Goal: Feedback & Contribution: Submit feedback/report problem

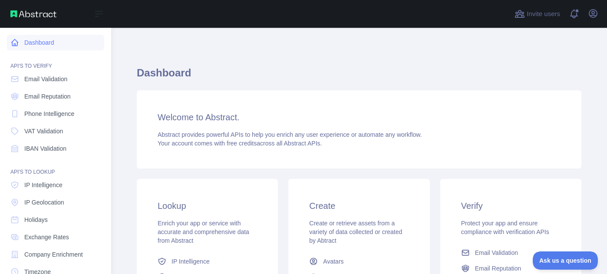
click at [19, 40] on icon at bounding box center [14, 42] width 9 height 9
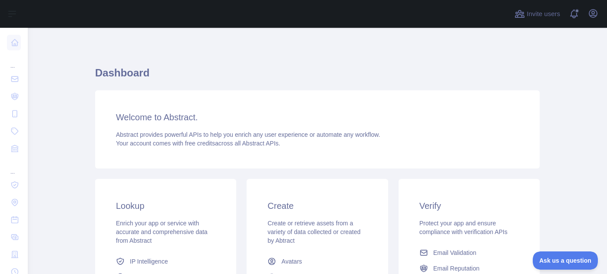
click at [251, 73] on h1 "Dashboard" at bounding box center [317, 76] width 445 height 21
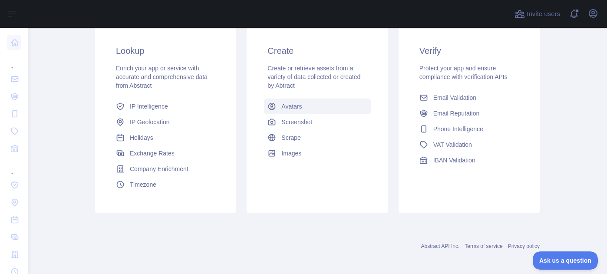
scroll to position [159, 0]
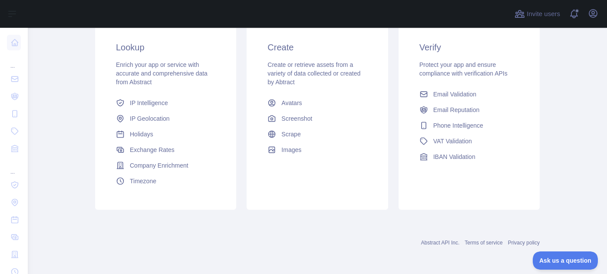
click at [473, 240] on link "Terms of service" at bounding box center [484, 243] width 38 height 6
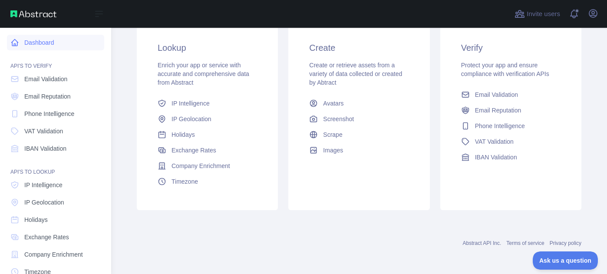
click at [37, 44] on link "Dashboard" at bounding box center [55, 43] width 97 height 16
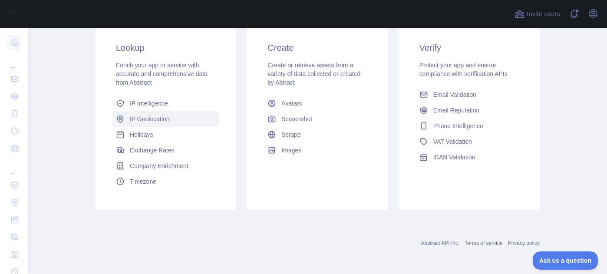
click at [164, 123] on span "IP Geolocation" at bounding box center [150, 119] width 40 height 9
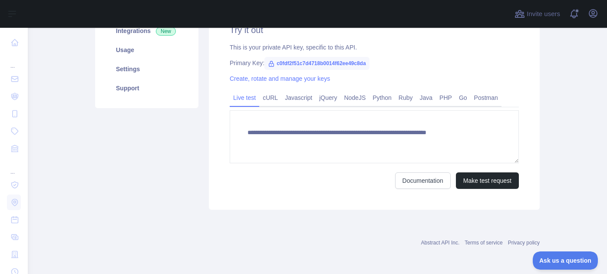
scroll to position [139, 0]
type textarea "**********"
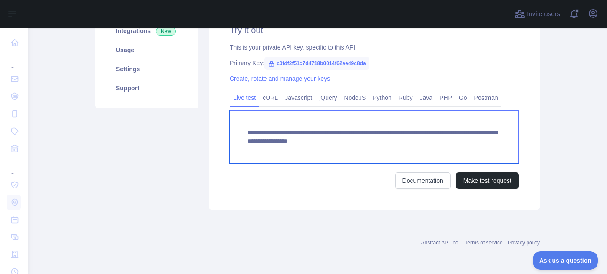
click at [307, 122] on textarea "**********" at bounding box center [374, 136] width 289 height 53
click at [439, 154] on textarea "**********" at bounding box center [374, 136] width 289 height 53
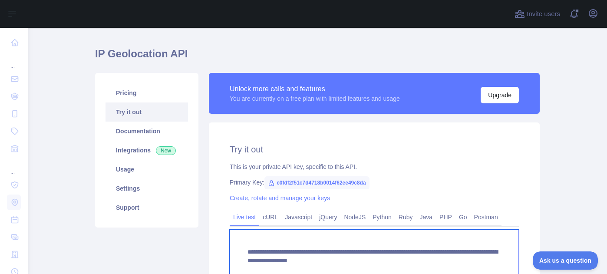
scroll to position [0, 0]
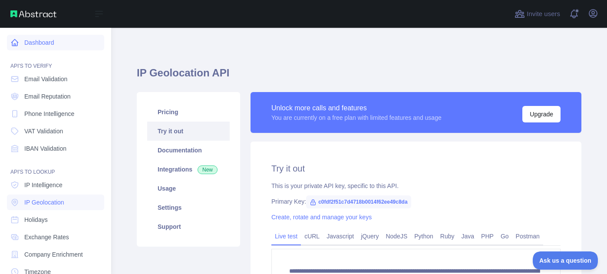
click at [22, 40] on link "Dashboard" at bounding box center [55, 43] width 97 height 16
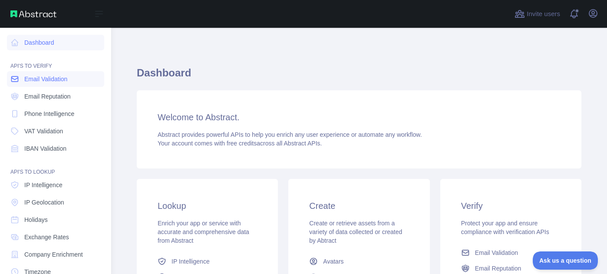
click at [55, 79] on span "Email Validation" at bounding box center [45, 79] width 43 height 9
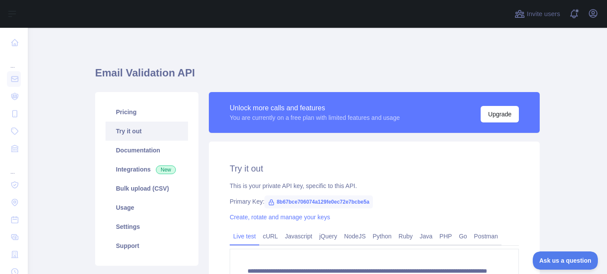
click at [328, 163] on h2 "Try it out" at bounding box center [374, 168] width 289 height 12
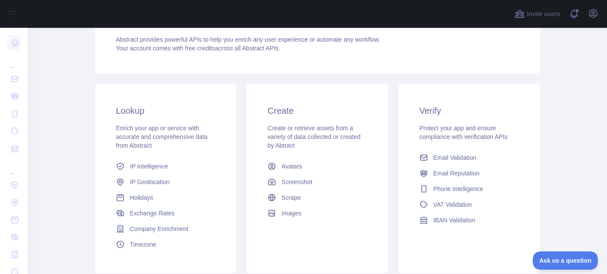
scroll to position [112, 0]
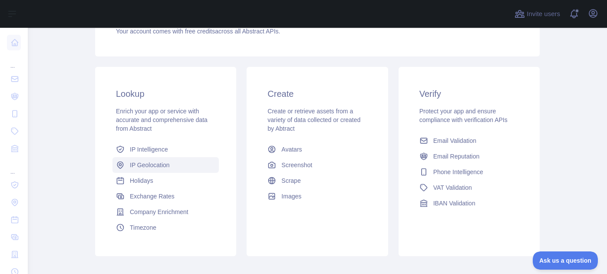
click at [149, 168] on span "IP Geolocation" at bounding box center [150, 165] width 40 height 9
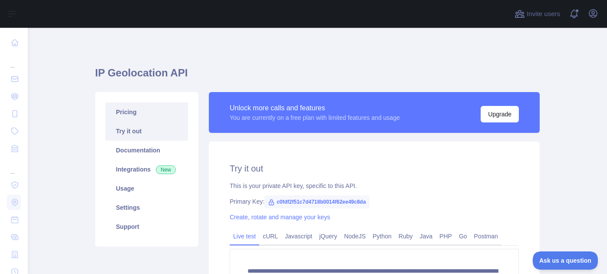
click at [159, 113] on link "Pricing" at bounding box center [147, 111] width 83 height 19
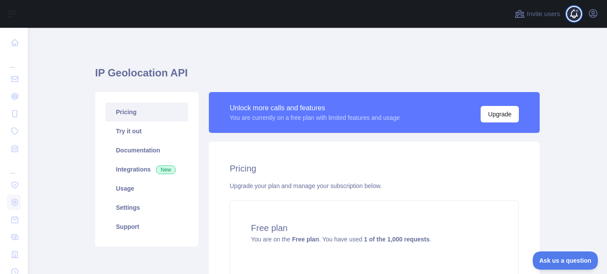
click at [576, 14] on span at bounding box center [577, 14] width 17 height 28
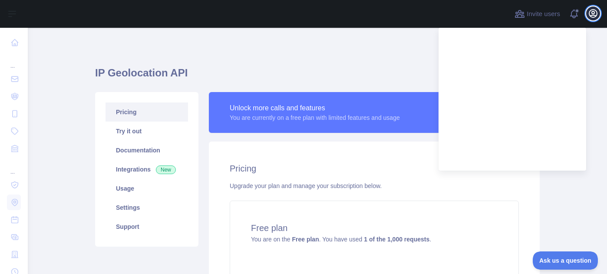
click at [596, 17] on icon "button" at bounding box center [593, 14] width 8 height 8
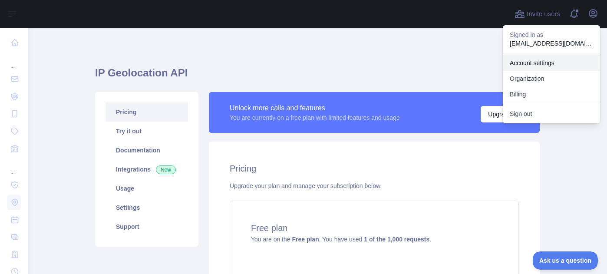
click at [529, 65] on link "Account settings" at bounding box center [551, 63] width 97 height 16
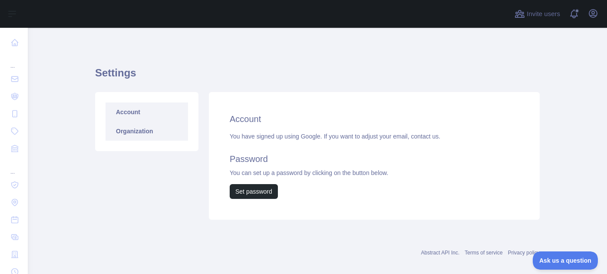
click at [109, 129] on link "Organization" at bounding box center [147, 131] width 83 height 19
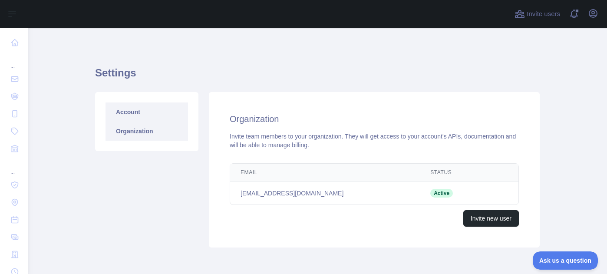
click at [132, 109] on link "Account" at bounding box center [147, 111] width 83 height 19
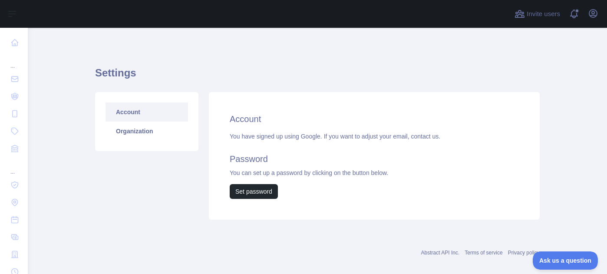
scroll to position [10, 0]
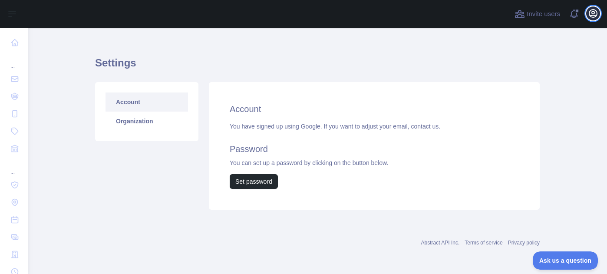
click at [591, 15] on icon "button" at bounding box center [593, 14] width 8 height 8
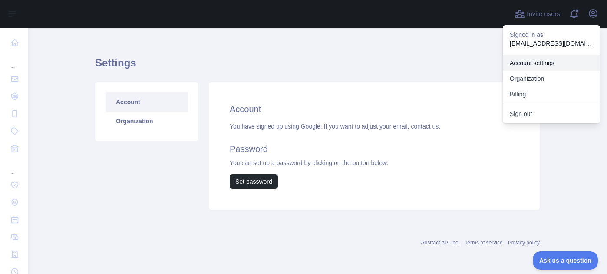
click at [514, 65] on link "Account settings" at bounding box center [551, 63] width 97 height 16
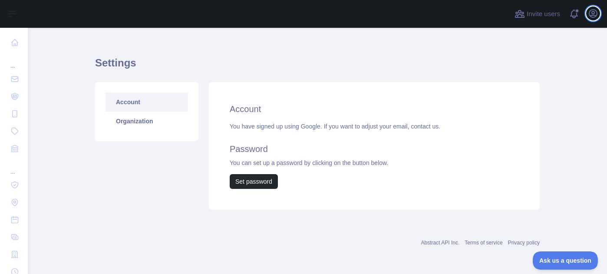
drag, startPoint x: 595, startPoint y: 16, endPoint x: 592, endPoint y: 23, distance: 7.3
click at [595, 16] on icon "button" at bounding box center [593, 13] width 10 height 10
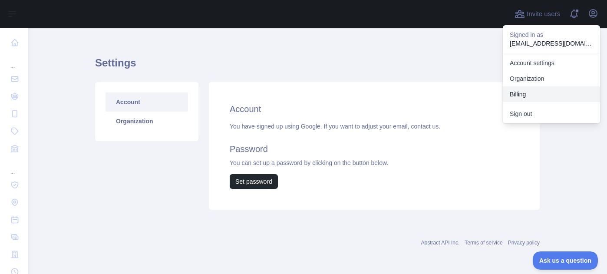
click at [558, 91] on button "Billing" at bounding box center [551, 94] width 97 height 16
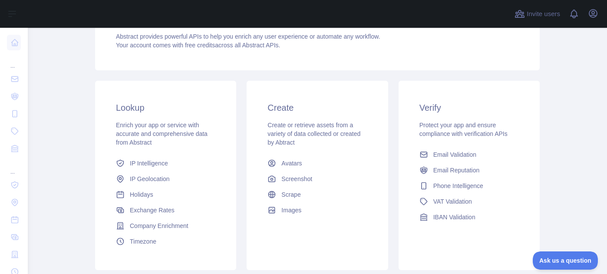
scroll to position [99, 0]
click at [153, 174] on span "IP Geolocation" at bounding box center [150, 178] width 40 height 9
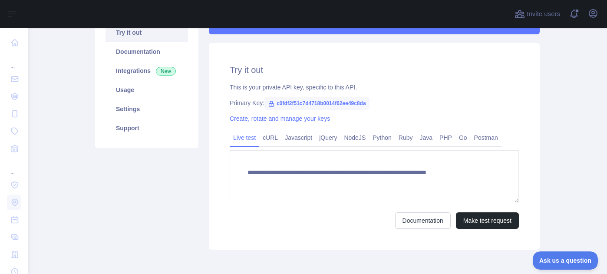
type textarea "**********"
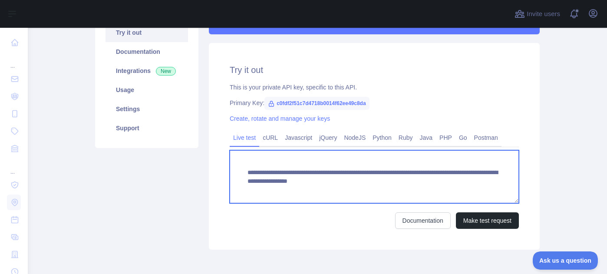
drag, startPoint x: 243, startPoint y: 170, endPoint x: 513, endPoint y: 188, distance: 271.2
click at [513, 188] on textarea "**********" at bounding box center [374, 176] width 289 height 53
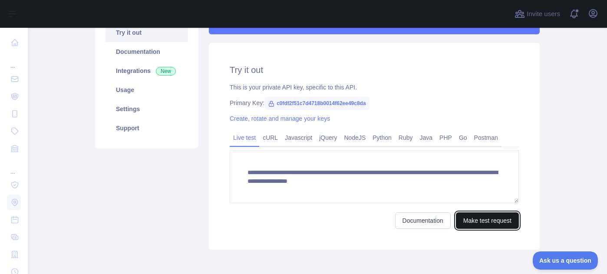
click at [483, 223] on button "Make test request" at bounding box center [487, 220] width 63 height 17
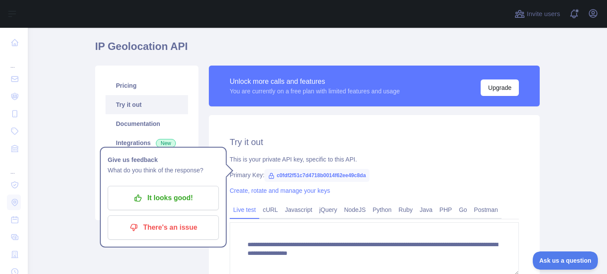
scroll to position [0, 0]
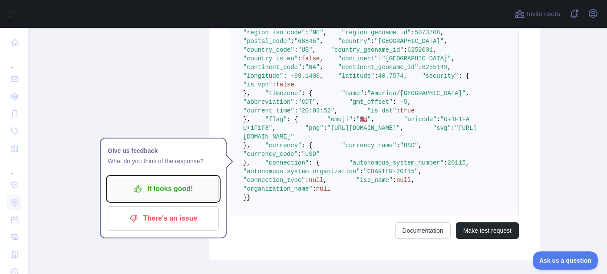
click at [178, 191] on p "It looks good!" at bounding box center [163, 189] width 98 height 15
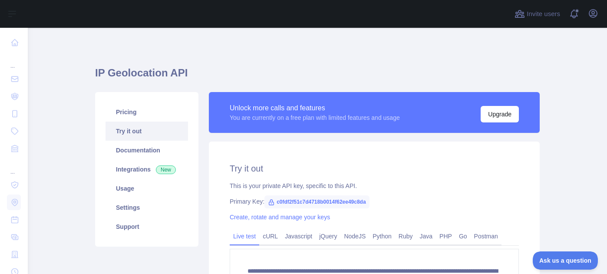
scroll to position [8, 0]
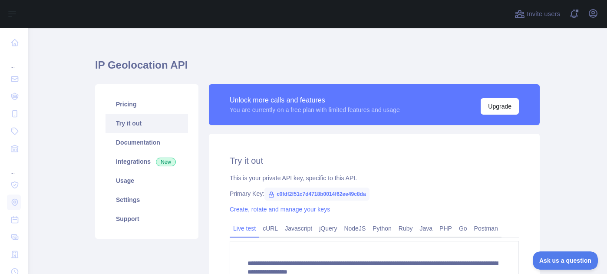
click at [245, 232] on link "Live test" at bounding box center [245, 229] width 30 height 14
click at [278, 228] on link "cURL" at bounding box center [270, 229] width 22 height 14
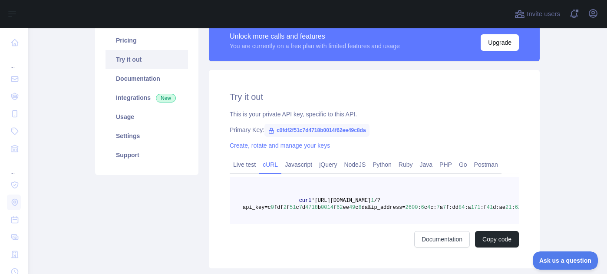
scroll to position [68, 0]
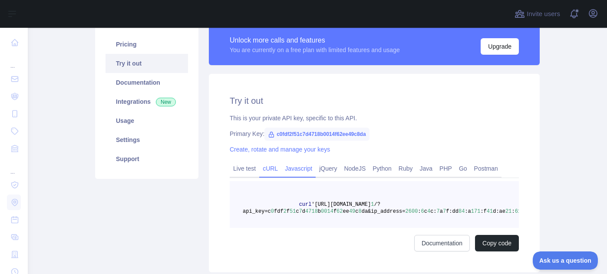
click at [304, 170] on link "Javascript" at bounding box center [298, 169] width 34 height 14
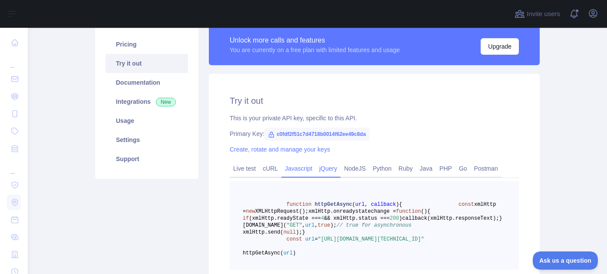
scroll to position [68, 0]
click at [334, 167] on link "jQuery" at bounding box center [328, 168] width 25 height 14
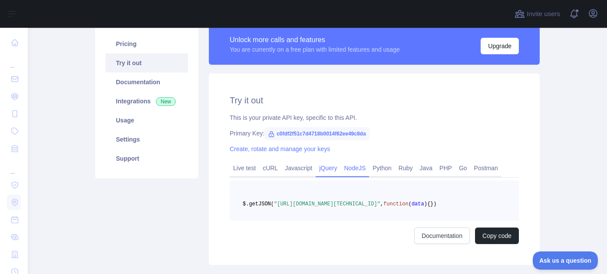
click at [349, 166] on link "NodeJS" at bounding box center [355, 168] width 29 height 14
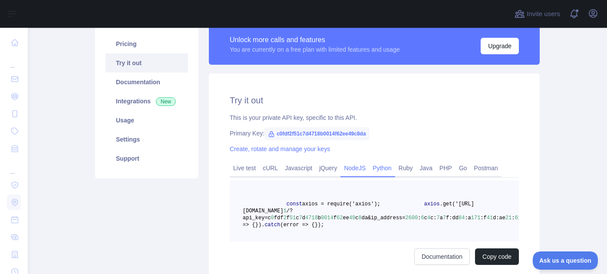
click at [377, 165] on link "Python" at bounding box center [382, 168] width 26 height 14
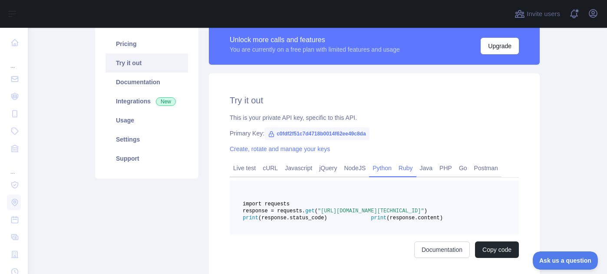
click at [410, 167] on link "Ruby" at bounding box center [405, 168] width 21 height 14
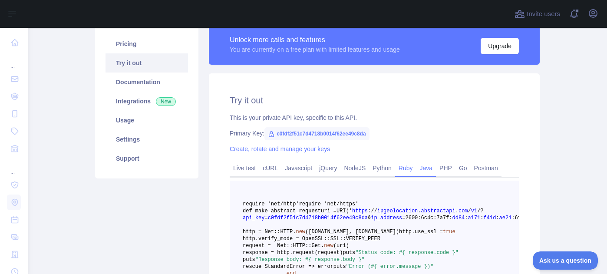
click at [430, 167] on link "Java" at bounding box center [427, 168] width 20 height 14
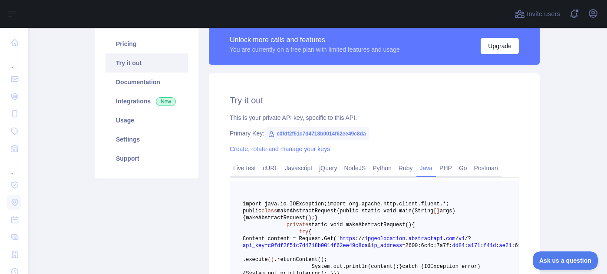
click at [317, 136] on span "c0fdf2f51c7d4718b0014f62ee49c8da" at bounding box center [316, 133] width 105 height 13
drag, startPoint x: 278, startPoint y: 134, endPoint x: 273, endPoint y: 135, distance: 5.3
click at [278, 134] on span "c0fdf2f51c7d4718b0014f62ee49c8da" at bounding box center [316, 133] width 105 height 13
click at [268, 135] on icon at bounding box center [271, 134] width 7 height 7
click at [145, 141] on link "Settings" at bounding box center [147, 139] width 83 height 19
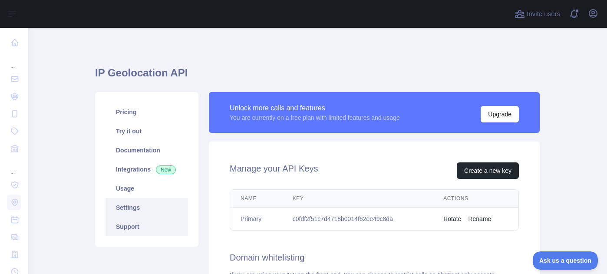
drag, startPoint x: 151, startPoint y: 229, endPoint x: 155, endPoint y: 228, distance: 4.8
click at [151, 229] on link "Support" at bounding box center [147, 226] width 83 height 19
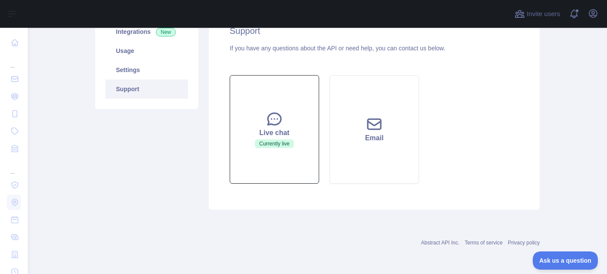
scroll to position [103, 0]
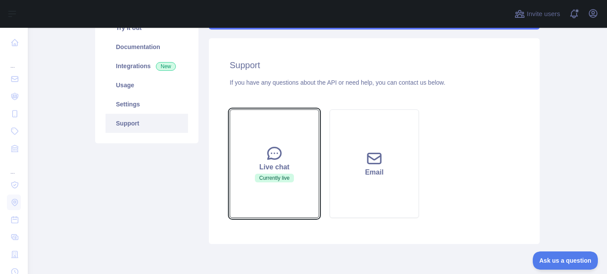
click at [276, 187] on button "Live chat Currently live" at bounding box center [274, 163] width 89 height 109
click at [271, 174] on span "Currently live" at bounding box center [274, 178] width 39 height 9
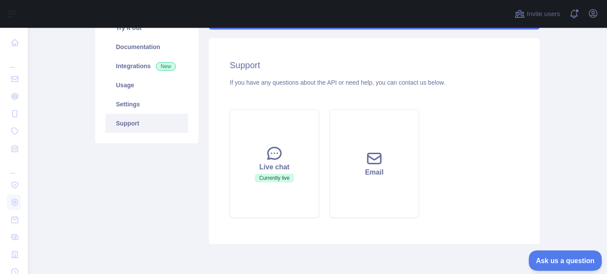
click at [559, 260] on span "Ask us a question" at bounding box center [561, 259] width 65 height 6
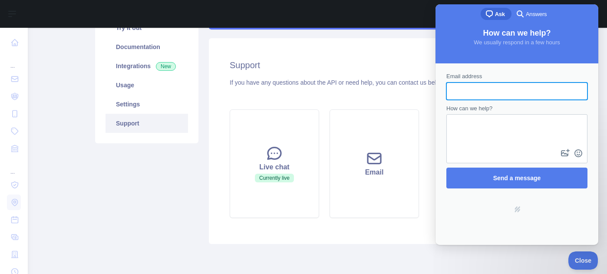
scroll to position [0, 0]
type input "**********"
click at [502, 133] on textarea "How can we help?" at bounding box center [516, 131] width 139 height 32
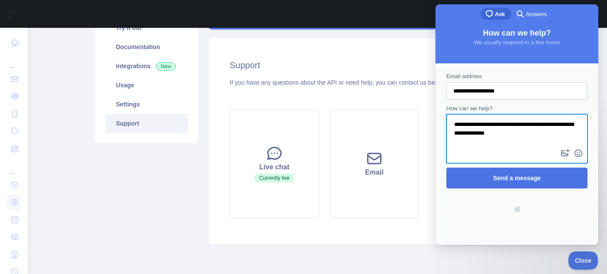
type textarea "**********"
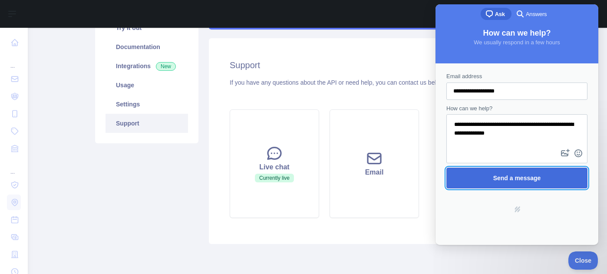
click at [505, 169] on span "Send a message" at bounding box center [517, 178] width 122 height 20
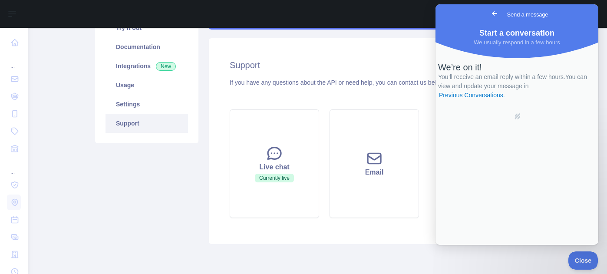
click at [489, 12] on span "Go back" at bounding box center [494, 13] width 10 height 10
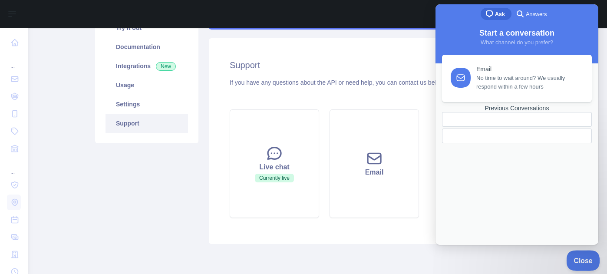
drag, startPoint x: 584, startPoint y: 259, endPoint x: 615, endPoint y: 259, distance: 31.3
click at [584, 259] on span "Close" at bounding box center [581, 259] width 30 height 6
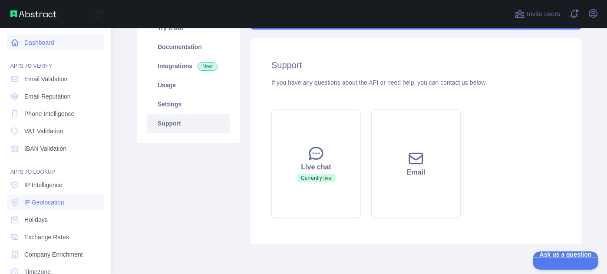
click at [48, 46] on link "Dashboard" at bounding box center [55, 43] width 97 height 16
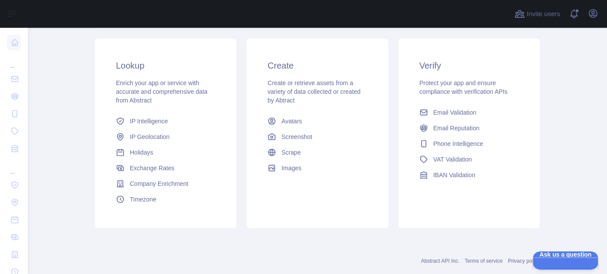
scroll to position [159, 0]
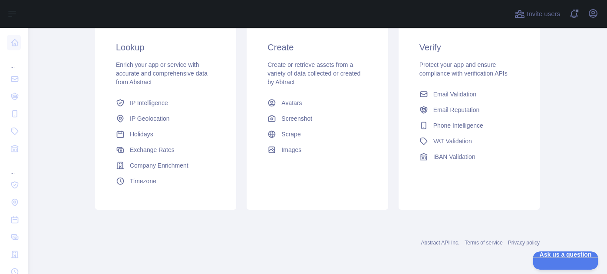
click at [447, 242] on link "Abstract API Inc." at bounding box center [440, 243] width 39 height 6
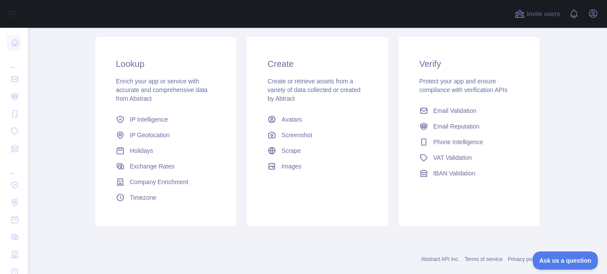
scroll to position [159, 0]
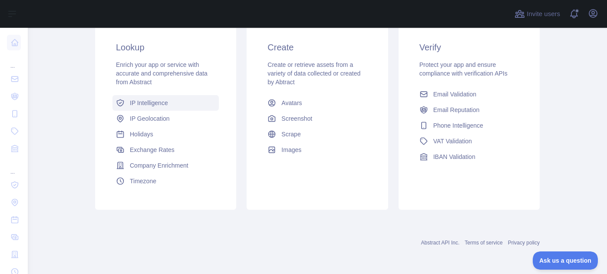
click at [149, 104] on span "IP Intelligence" at bounding box center [149, 103] width 38 height 9
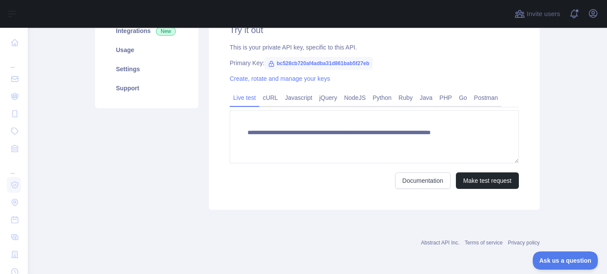
type textarea "**********"
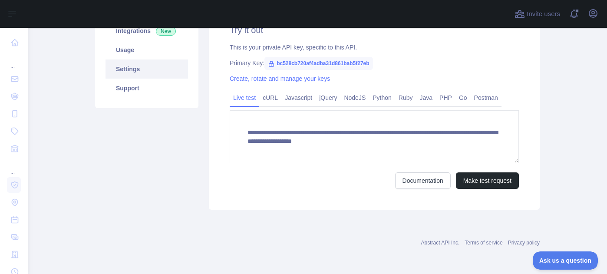
click at [132, 68] on link "Settings" at bounding box center [147, 69] width 83 height 19
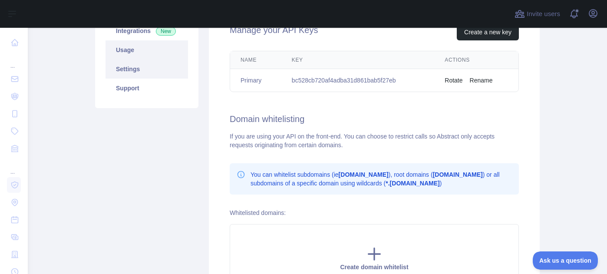
click at [128, 49] on link "Usage" at bounding box center [147, 49] width 83 height 19
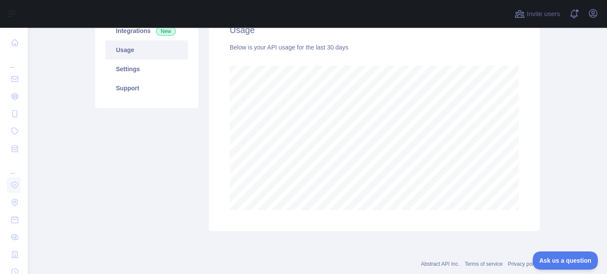
scroll to position [246, 573]
click at [592, 15] on icon "button" at bounding box center [593, 14] width 8 height 8
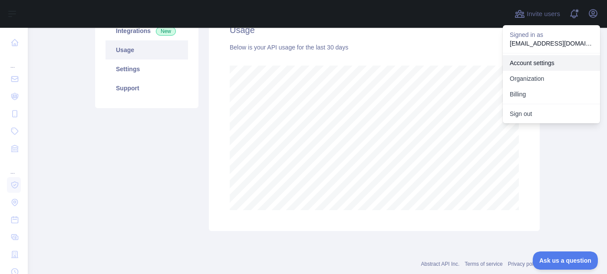
click at [541, 63] on link "Account settings" at bounding box center [551, 63] width 97 height 16
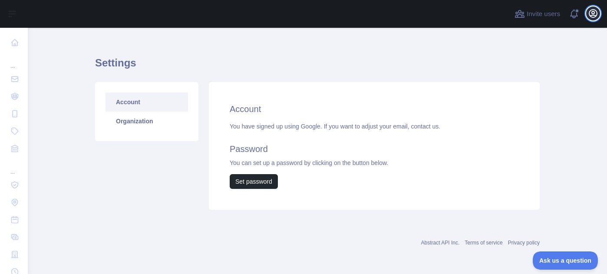
click at [598, 13] on icon "button" at bounding box center [593, 13] width 10 height 10
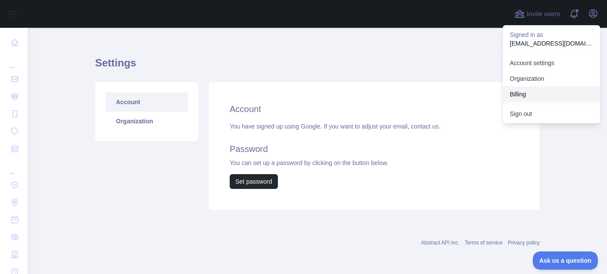
click at [550, 89] on button "Billing" at bounding box center [551, 94] width 97 height 16
